Goal: Task Accomplishment & Management: Manage account settings

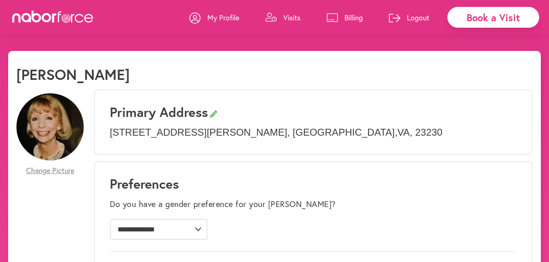
click at [353, 15] on p "Billing" at bounding box center [354, 18] width 18 height 10
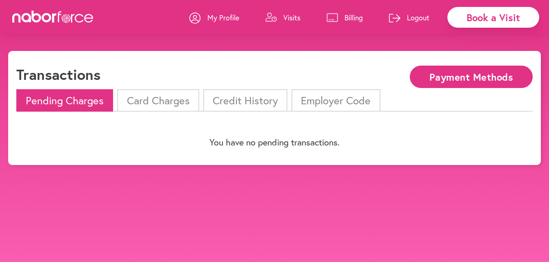
click at [171, 104] on li "Card Charges" at bounding box center [158, 100] width 82 height 22
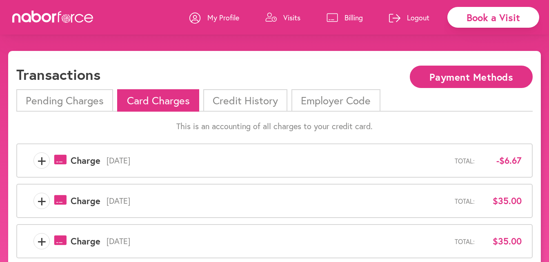
click at [43, 202] on span "+" at bounding box center [42, 201] width 16 height 16
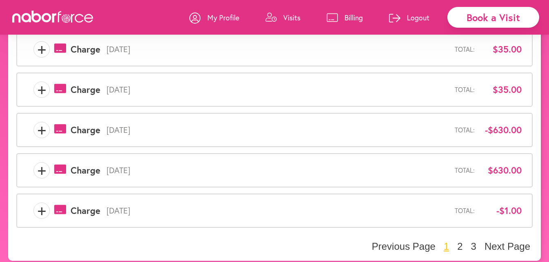
scroll to position [342, 0]
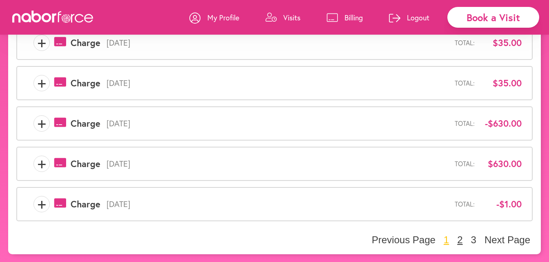
click at [462, 240] on button "2" at bounding box center [460, 240] width 10 height 12
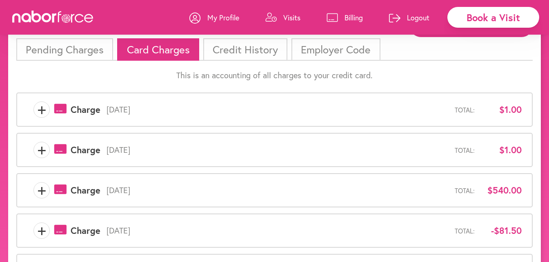
scroll to position [320, 0]
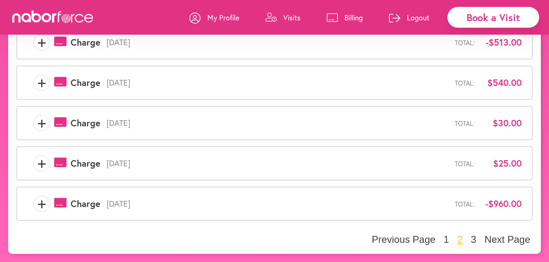
click at [39, 164] on span "+" at bounding box center [42, 164] width 16 height 16
